Goal: Browse casually: Explore the website without a specific task or goal

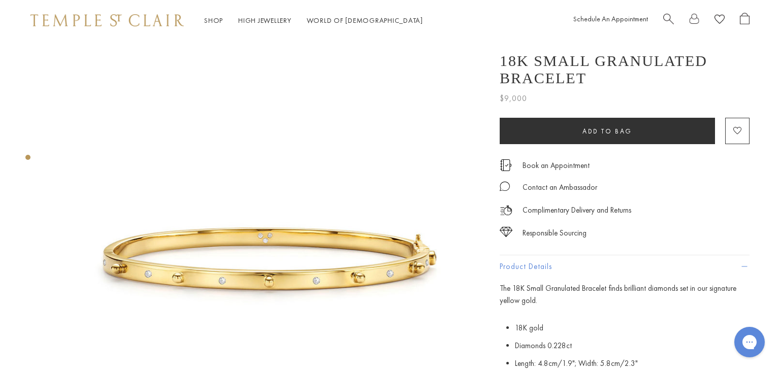
click at [667, 14] on span "Search" at bounding box center [668, 18] width 11 height 11
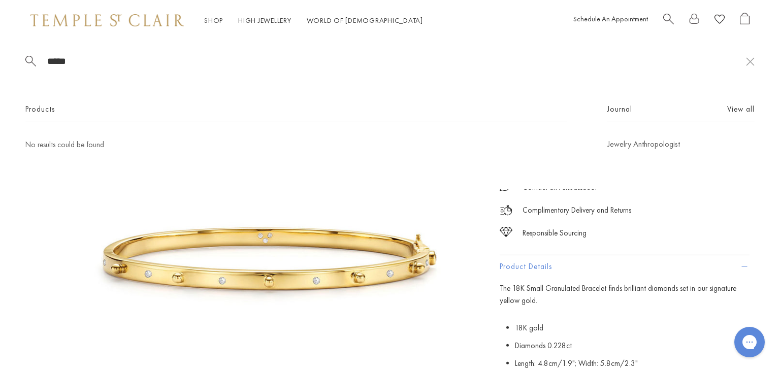
click at [165, 88] on div "***** Products No results could be found Journal View all Jewelry Anthropologist" at bounding box center [390, 115] width 780 height 149
click at [137, 78] on div "***** Products No results could be found Journal View all Jewelry Anthropologist" at bounding box center [390, 115] width 780 height 149
click at [96, 65] on input "*****" at bounding box center [396, 61] width 700 height 12
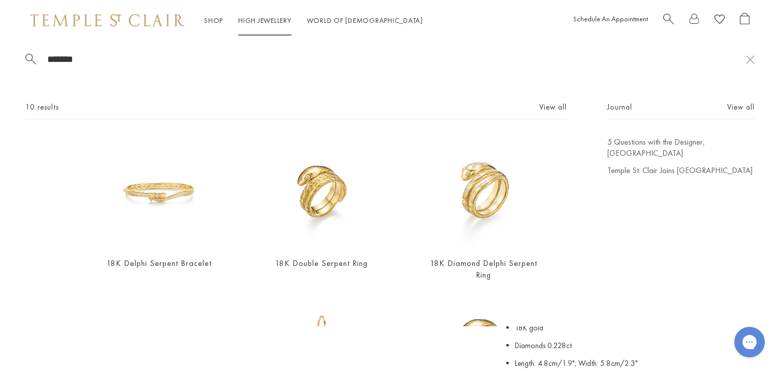
scroll to position [2, 0]
type input "*******"
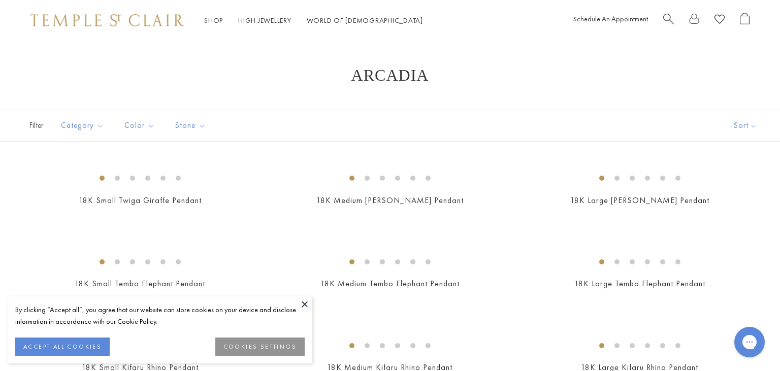
click at [718, 75] on h1 "Arcadia" at bounding box center [390, 75] width 699 height 18
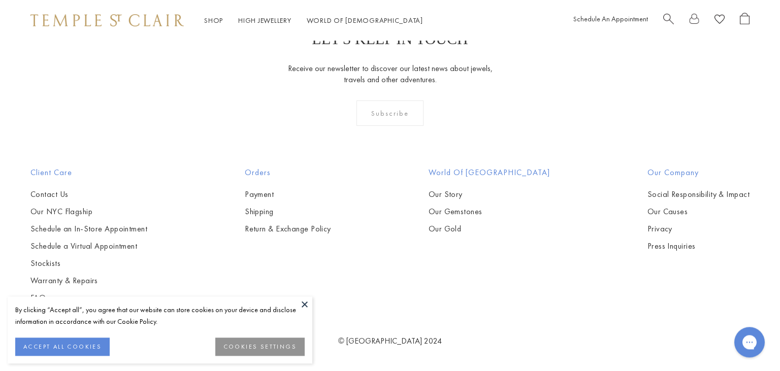
scroll to position [1077, 0]
click at [304, 301] on button at bounding box center [304, 304] width 15 height 15
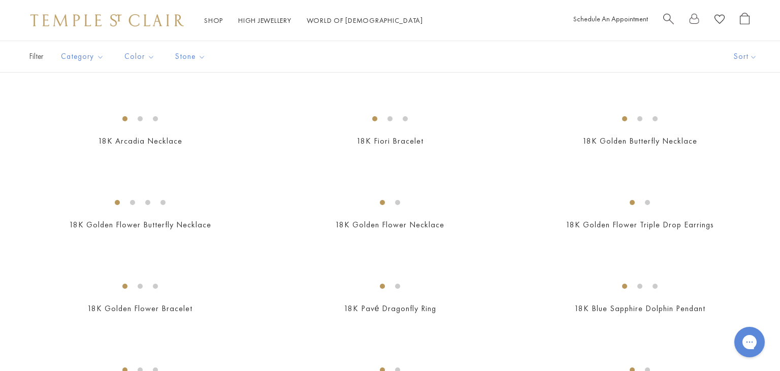
scroll to position [475, 0]
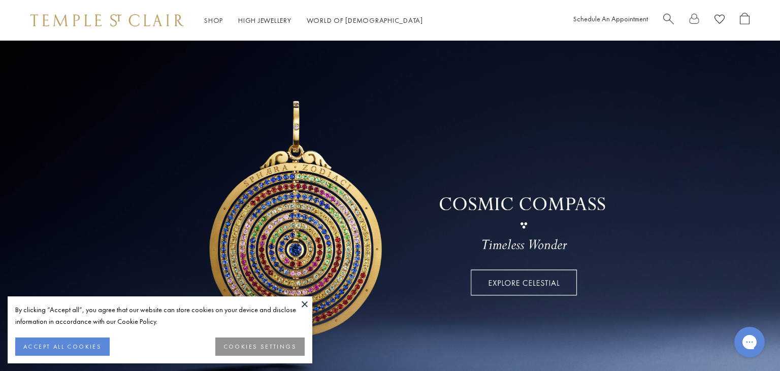
click at [301, 305] on button at bounding box center [304, 304] width 15 height 15
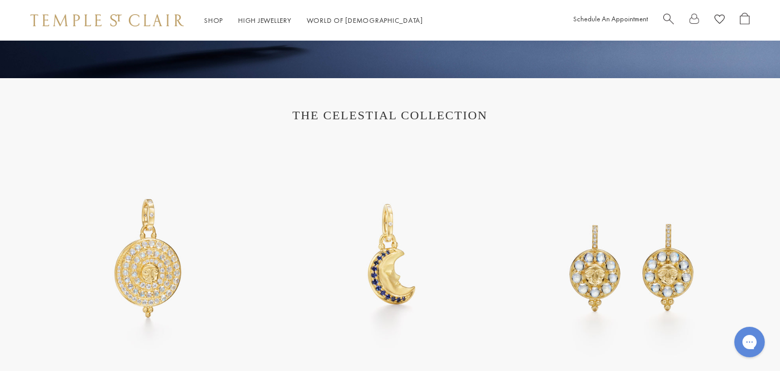
scroll to position [330, 0]
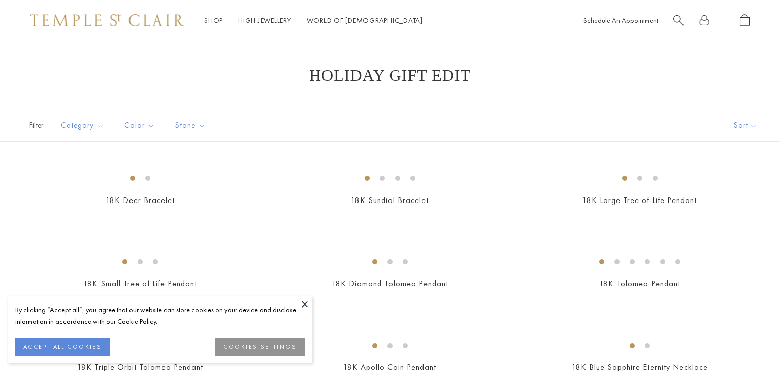
click at [301, 303] on button at bounding box center [304, 304] width 15 height 15
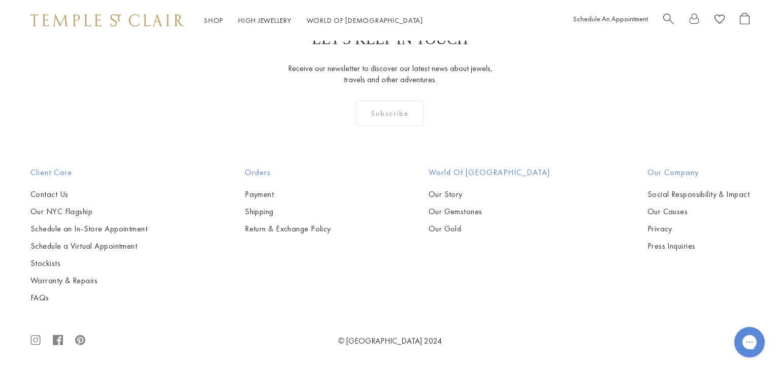
scroll to position [6144, 0]
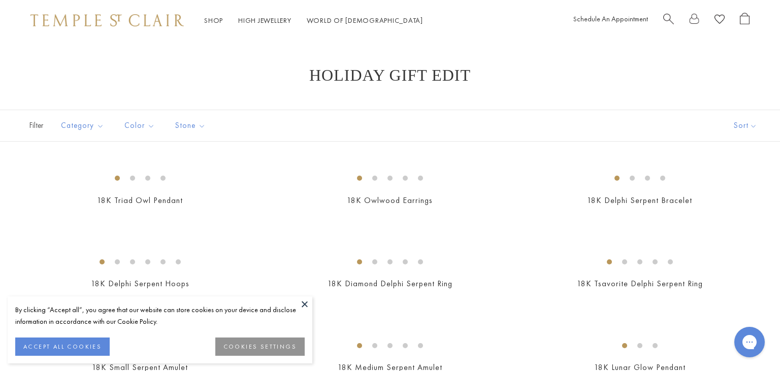
click at [303, 304] on button at bounding box center [304, 304] width 15 height 15
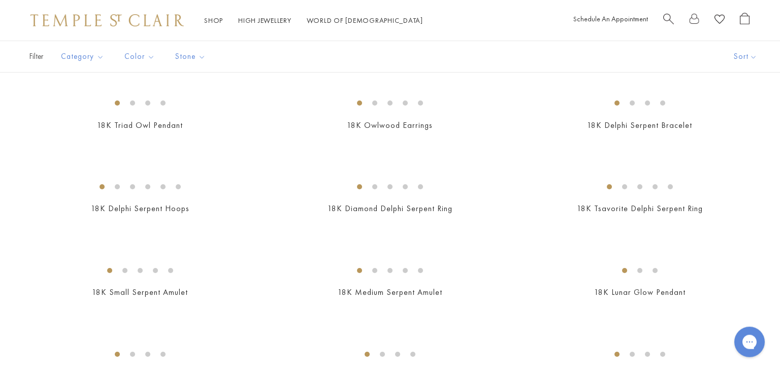
scroll to position [98, 0]
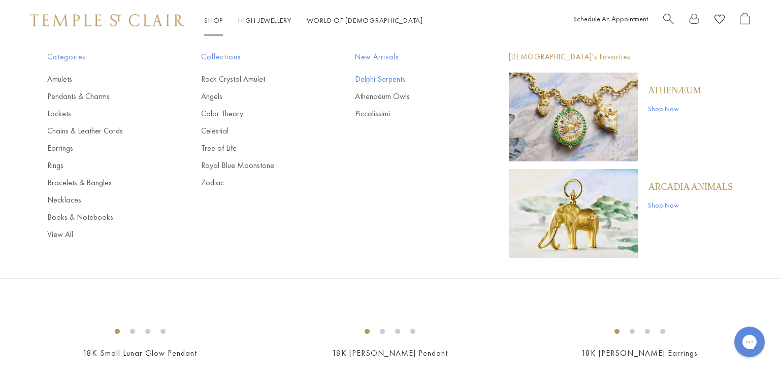
click at [369, 80] on link "Delphi Serpents" at bounding box center [411, 79] width 113 height 11
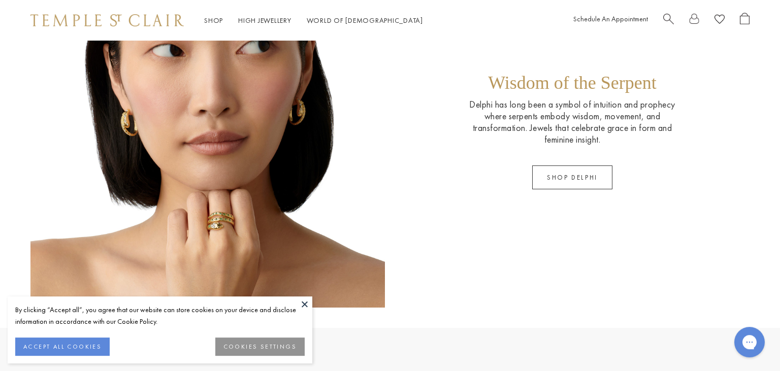
scroll to position [836, 0]
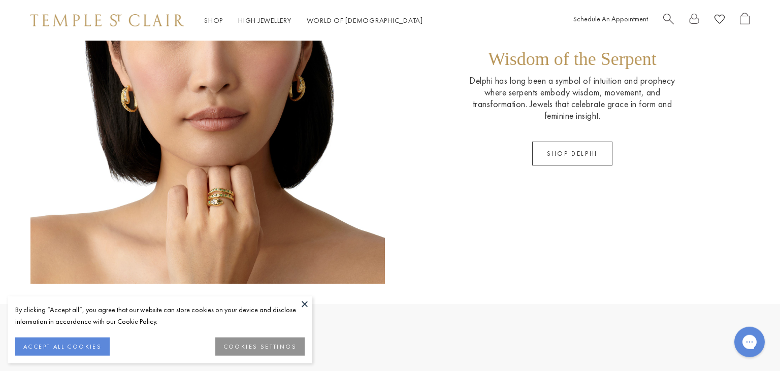
click at [299, 304] on button at bounding box center [304, 304] width 15 height 15
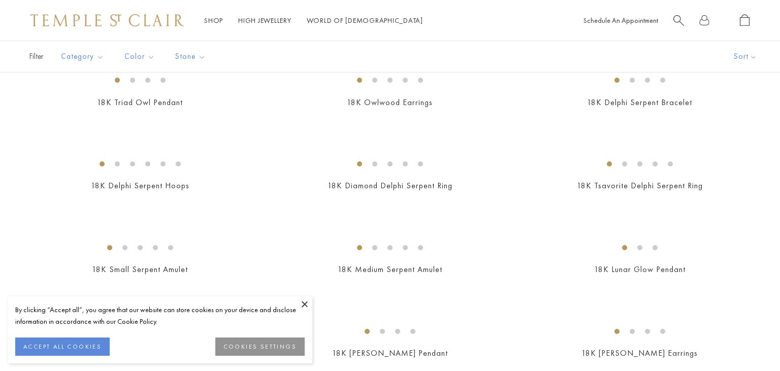
scroll to position [98, 0]
click at [304, 304] on button at bounding box center [304, 304] width 15 height 15
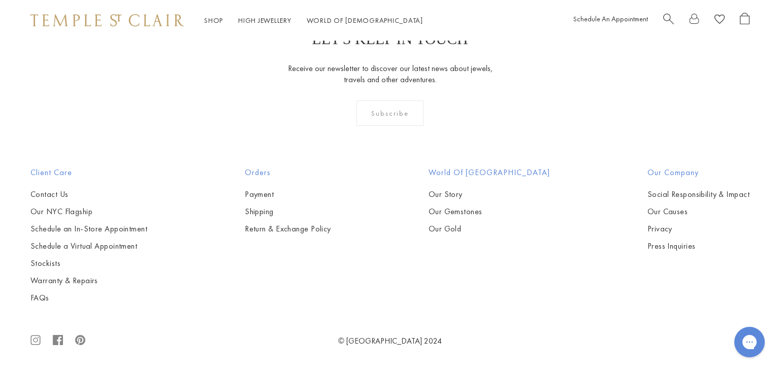
scroll to position [3335, 0]
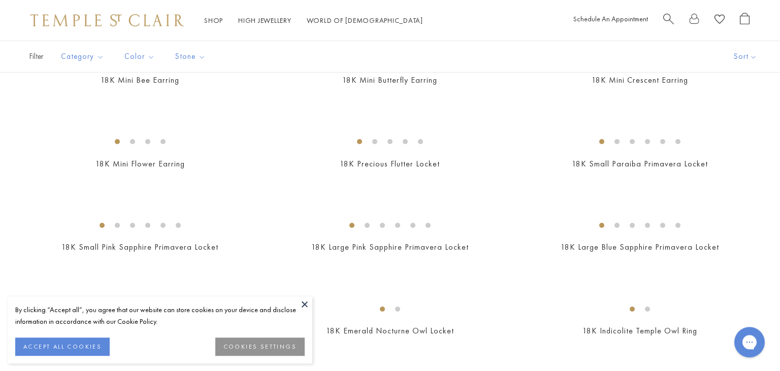
scroll to position [1378, 0]
click at [301, 306] on button at bounding box center [304, 304] width 15 height 15
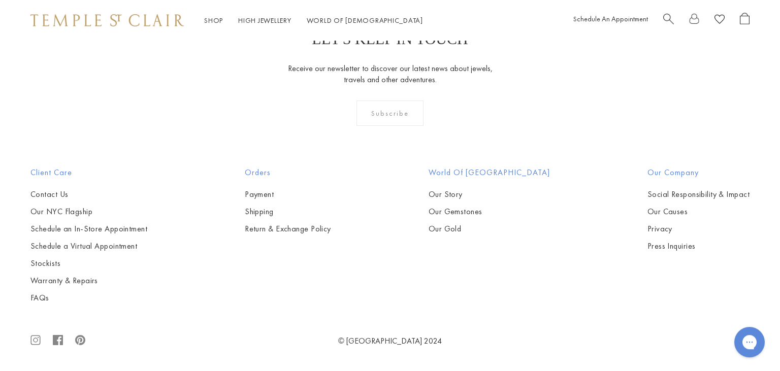
scroll to position [6134, 0]
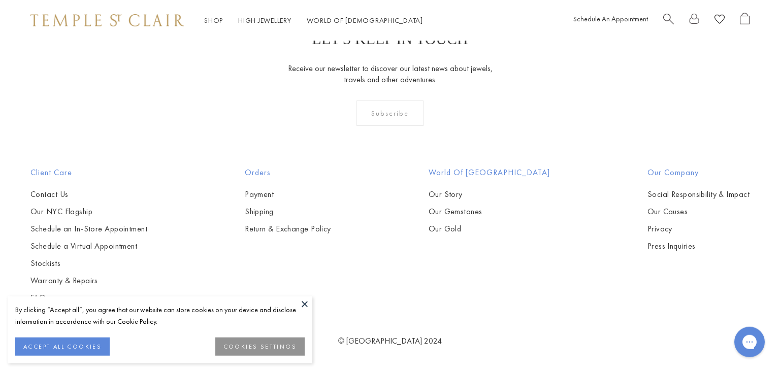
scroll to position [3114, 0]
click at [305, 308] on button at bounding box center [304, 304] width 15 height 15
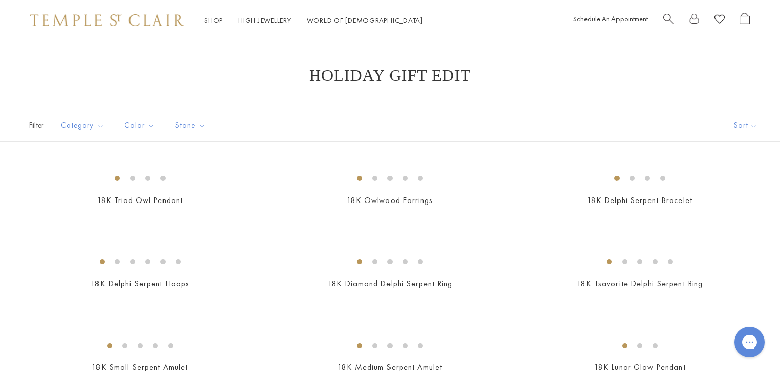
scroll to position [4, 0]
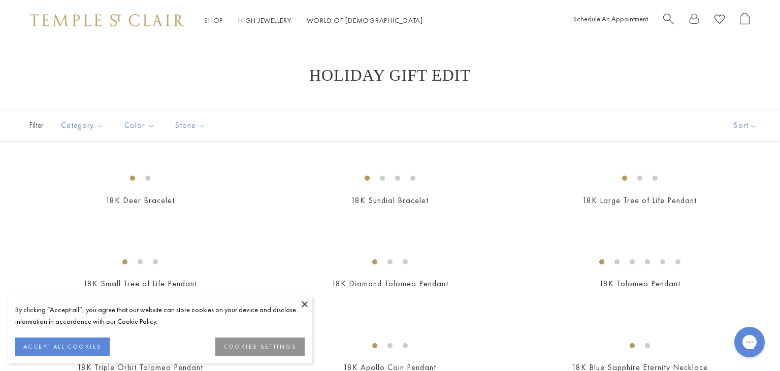
click at [304, 304] on button at bounding box center [304, 304] width 15 height 15
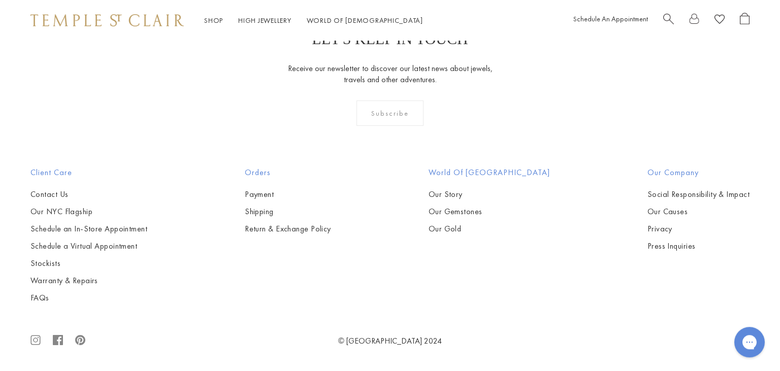
scroll to position [5118, 0]
click at [0, 0] on img at bounding box center [0, 0] width 0 height 0
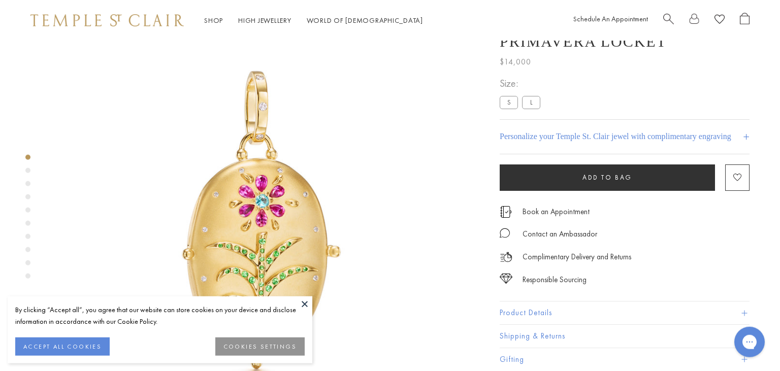
scroll to position [41, 0]
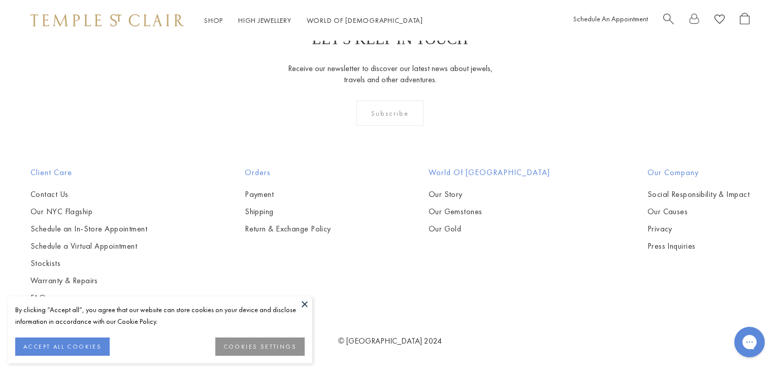
click at [303, 301] on button at bounding box center [304, 304] width 15 height 15
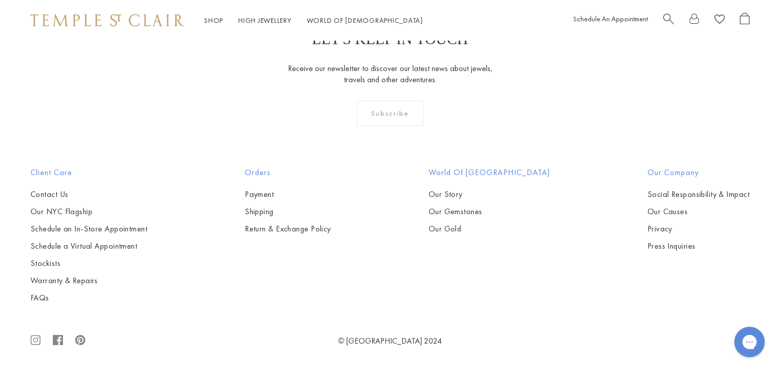
scroll to position [6007, 0]
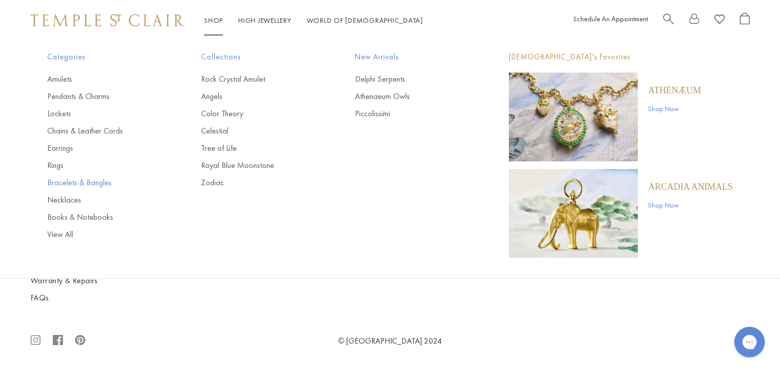
click at [63, 184] on link "Bracelets & Bangles" at bounding box center [103, 182] width 113 height 11
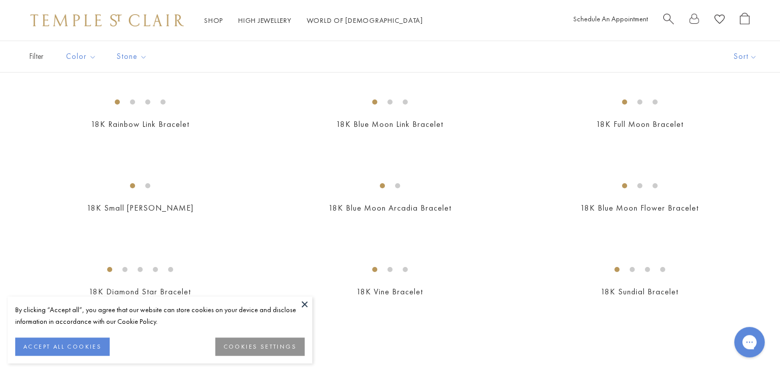
scroll to position [663, 0]
click at [302, 305] on button at bounding box center [304, 304] width 15 height 15
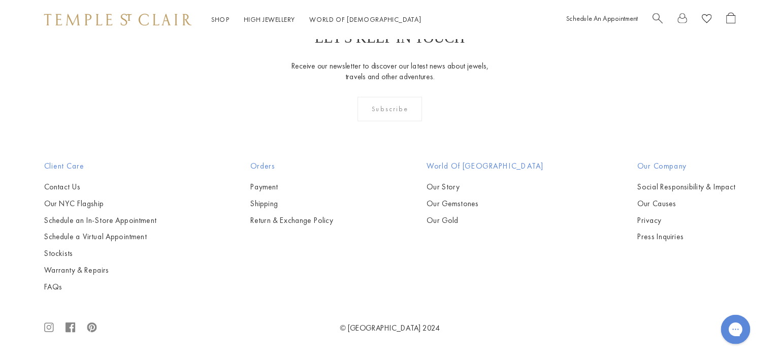
scroll to position [3149, 0]
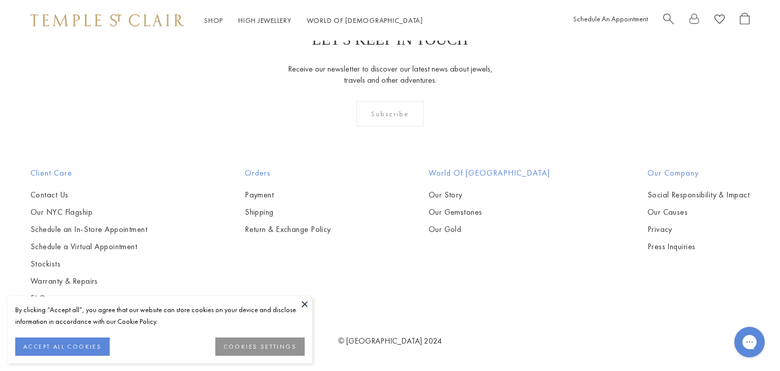
scroll to position [1019, 0]
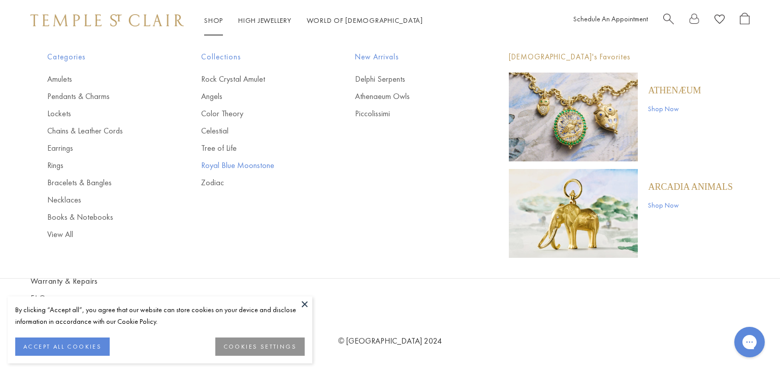
click at [221, 164] on link "Royal Blue Moonstone" at bounding box center [257, 165] width 113 height 11
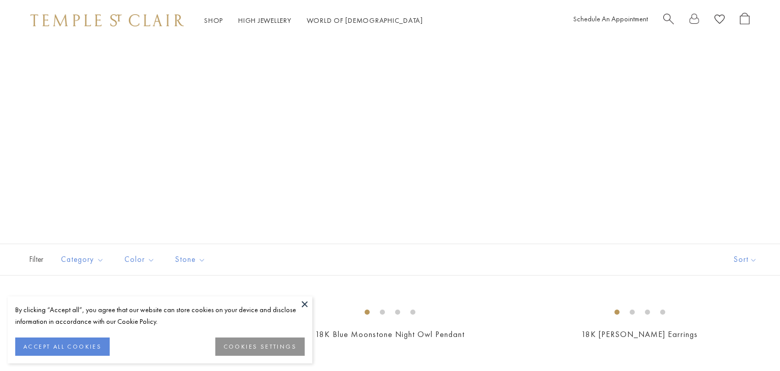
click at [303, 304] on button at bounding box center [304, 304] width 15 height 15
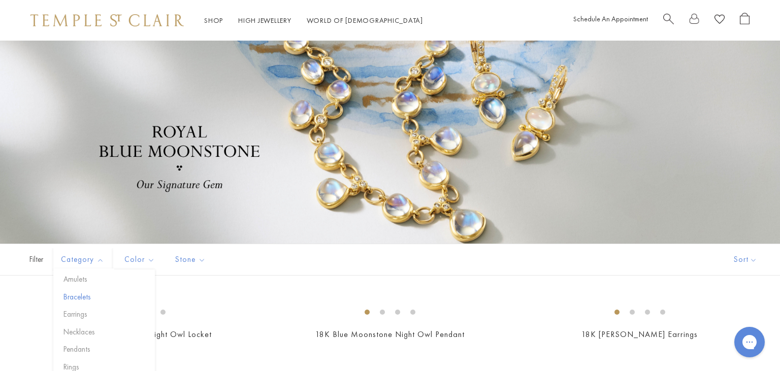
click at [69, 299] on button "Bracelets" at bounding box center [108, 298] width 94 height 12
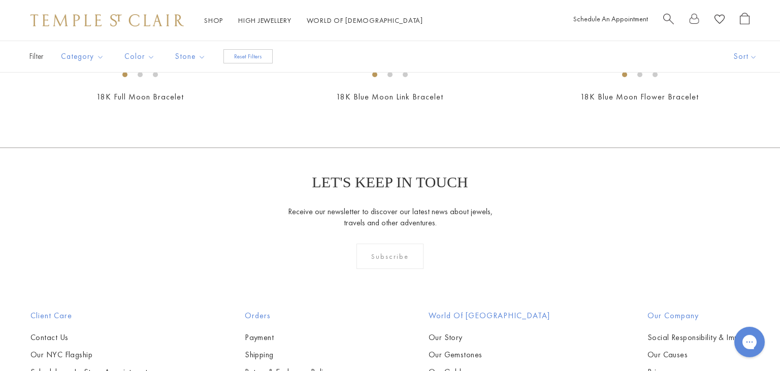
scroll to position [214, 0]
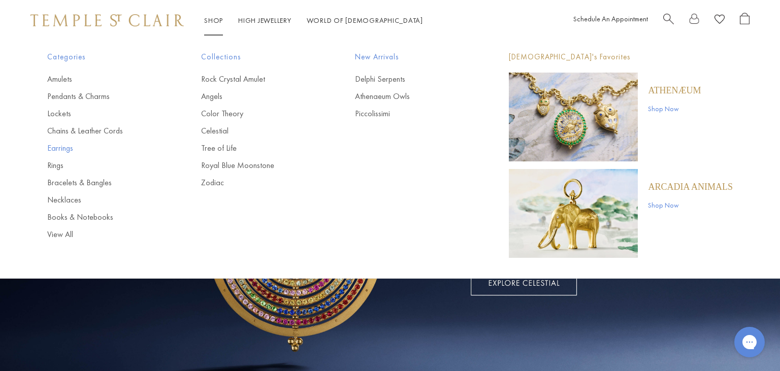
click at [56, 145] on link "Earrings" at bounding box center [103, 148] width 113 height 11
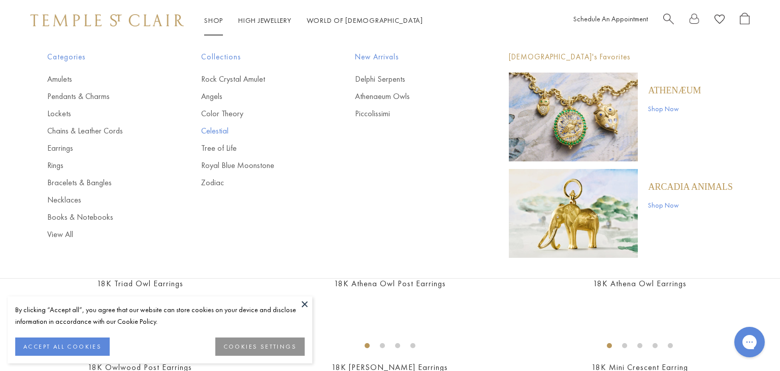
click at [211, 128] on link "Celestial" at bounding box center [257, 130] width 113 height 11
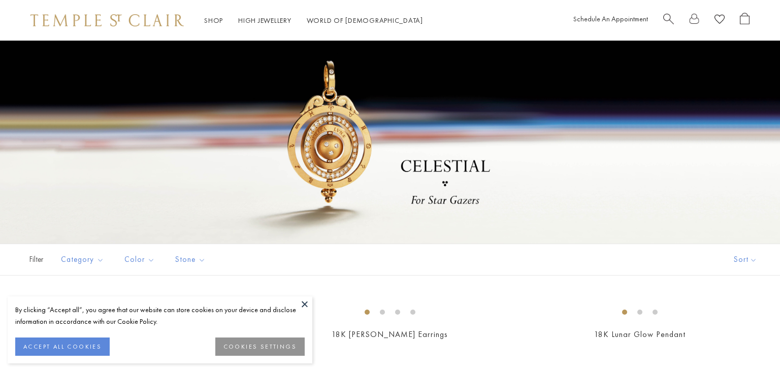
click at [307, 306] on button at bounding box center [304, 304] width 15 height 15
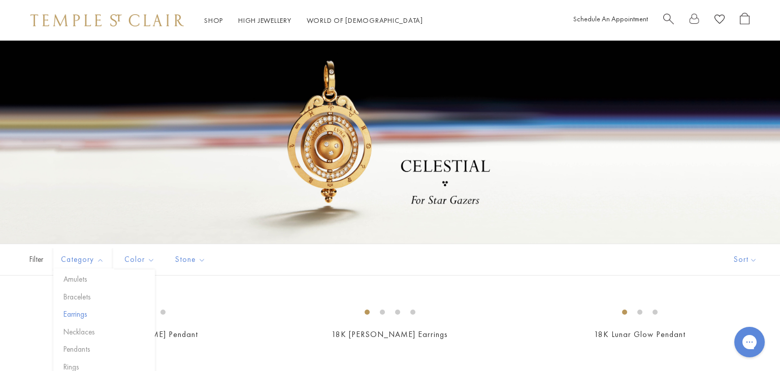
click at [75, 318] on button "Earrings" at bounding box center [108, 315] width 94 height 12
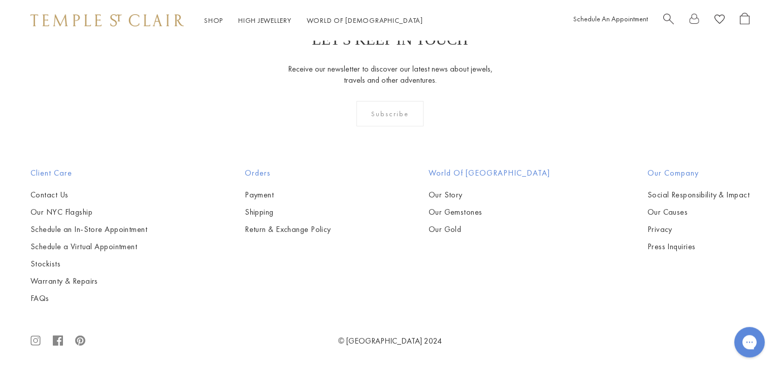
scroll to position [1126, 0]
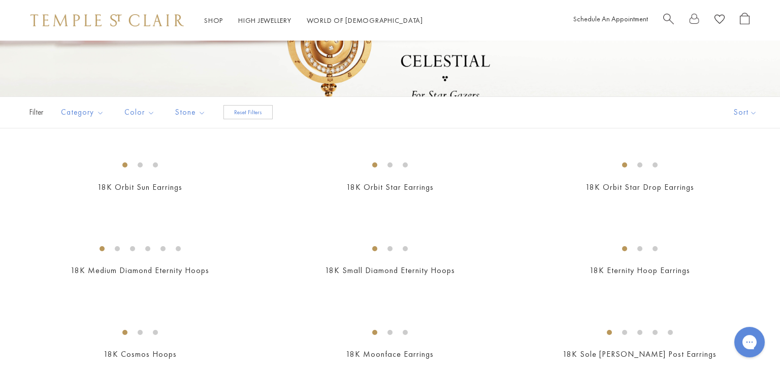
scroll to position [53, 0]
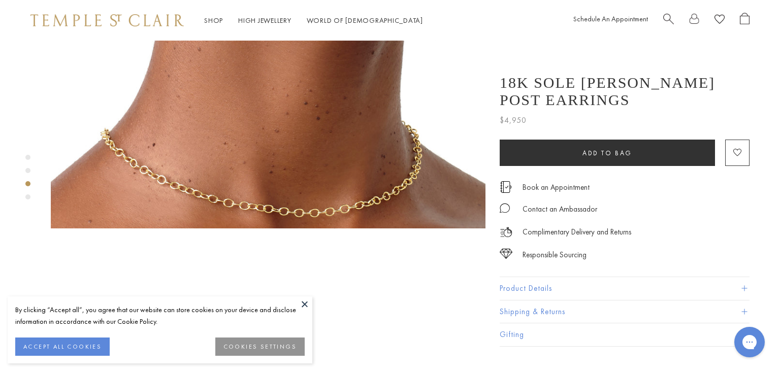
scroll to position [965, 0]
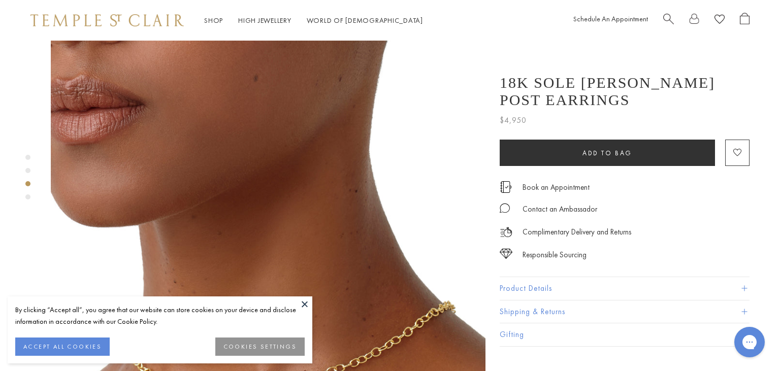
click at [308, 303] on button at bounding box center [304, 304] width 15 height 15
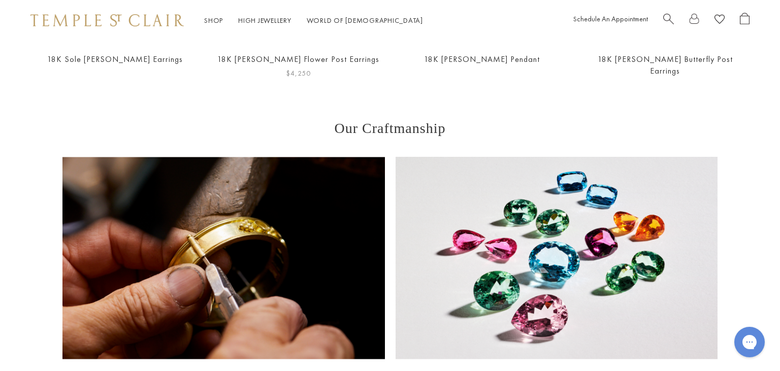
scroll to position [2092, 0]
